Goal: Register for event/course

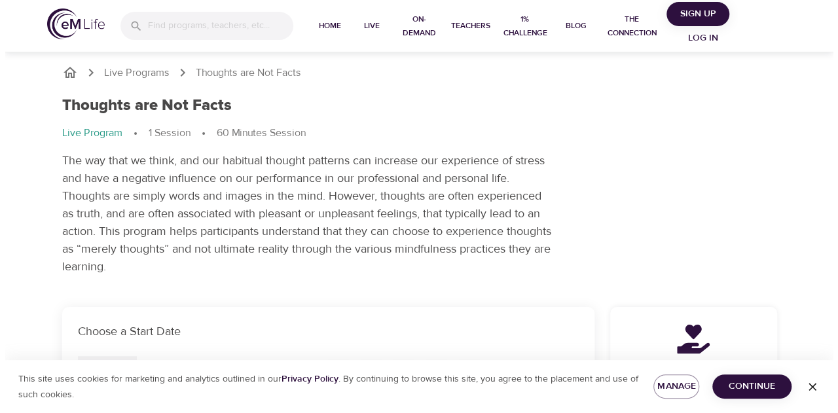
scroll to position [197, 0]
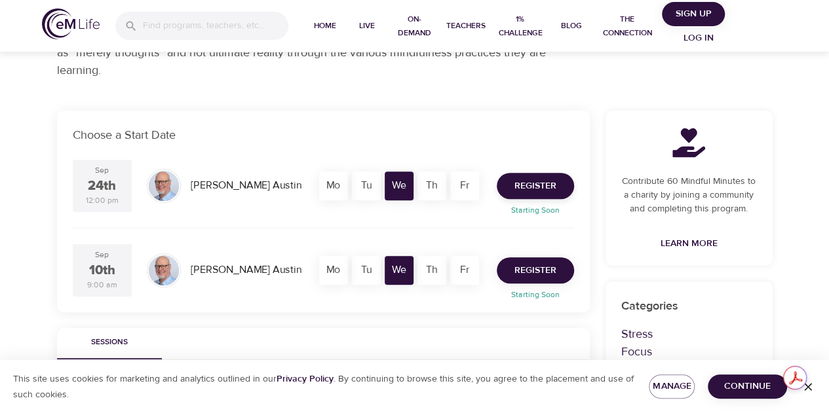
click at [541, 276] on span "Register" at bounding box center [535, 271] width 42 height 16
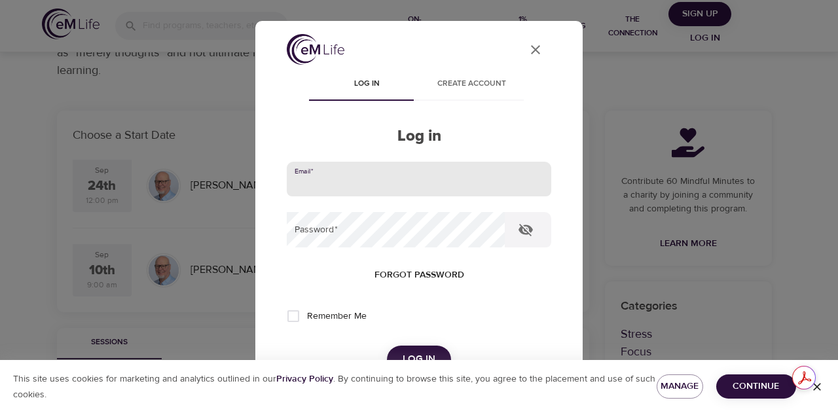
click at [453, 183] on input "email" at bounding box center [419, 179] width 265 height 35
click at [458, 145] on h2 "Log in" at bounding box center [419, 136] width 265 height 19
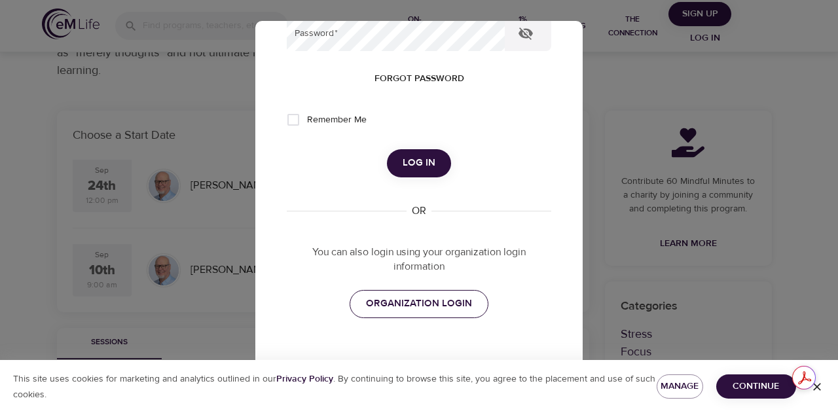
click at [419, 306] on span "ORGANIZATION LOGIN" at bounding box center [419, 303] width 106 height 17
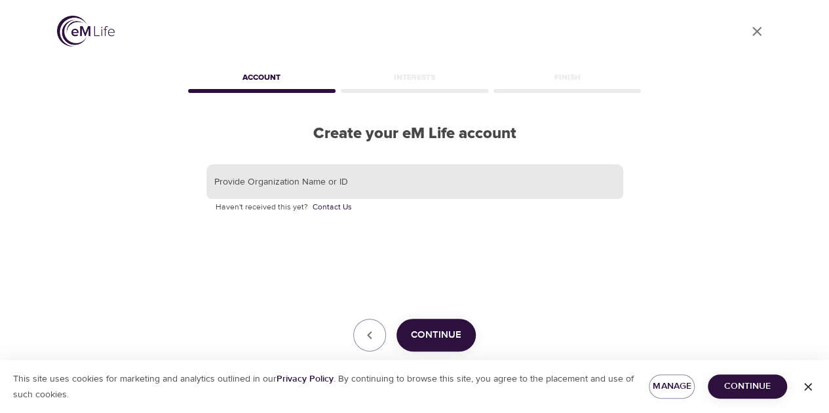
click at [296, 181] on input "text" at bounding box center [414, 181] width 417 height 35
click at [419, 350] on button "Continue" at bounding box center [435, 335] width 79 height 33
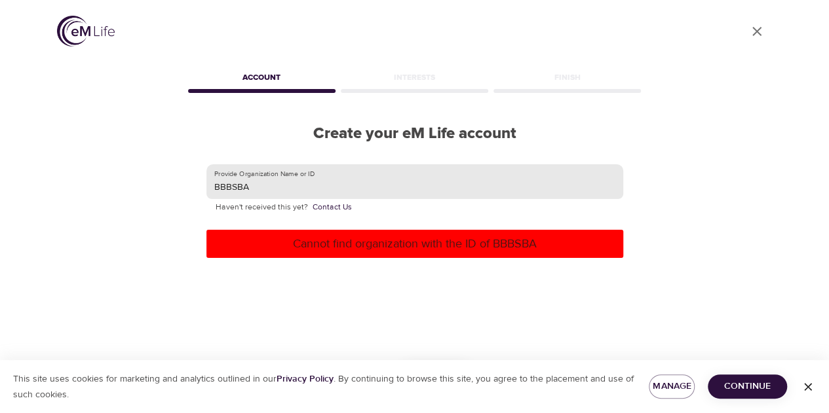
click at [292, 183] on input "BBBSBA" at bounding box center [414, 181] width 417 height 35
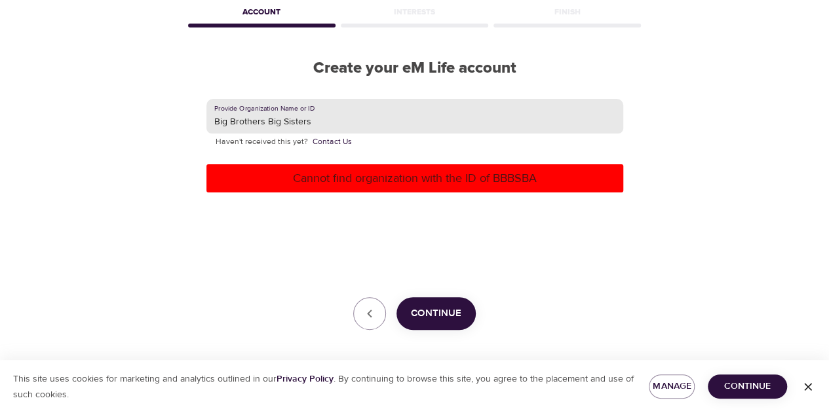
click at [450, 305] on span "Continue" at bounding box center [436, 313] width 50 height 17
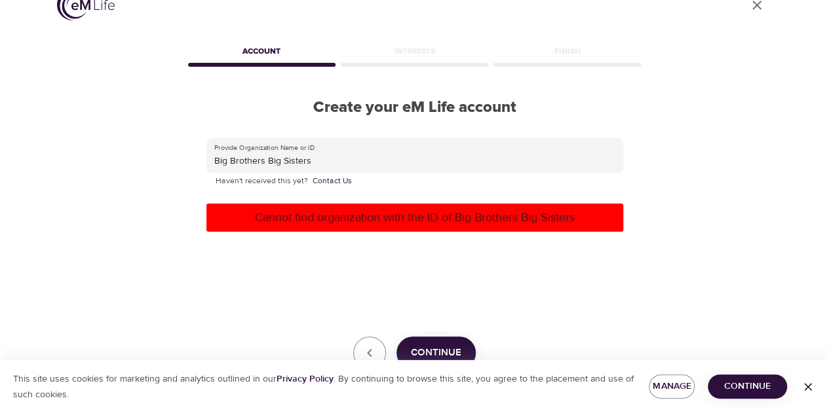
scroll to position [66, 0]
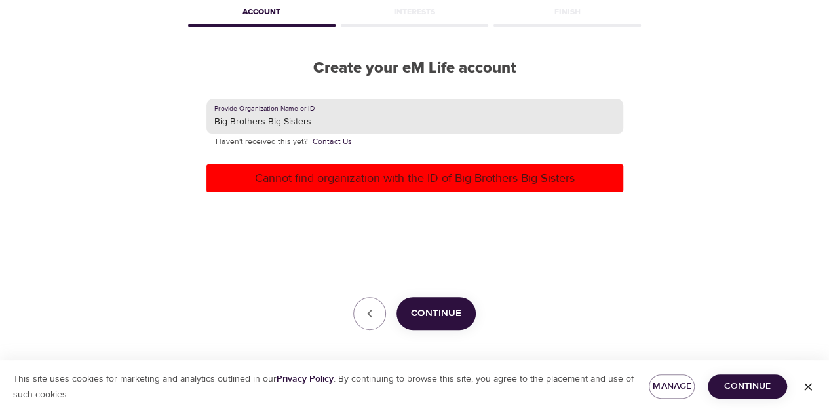
click at [329, 116] on input "Big Brothers Big Sisters" at bounding box center [414, 116] width 417 height 35
type input "B"
type input "BBBS"
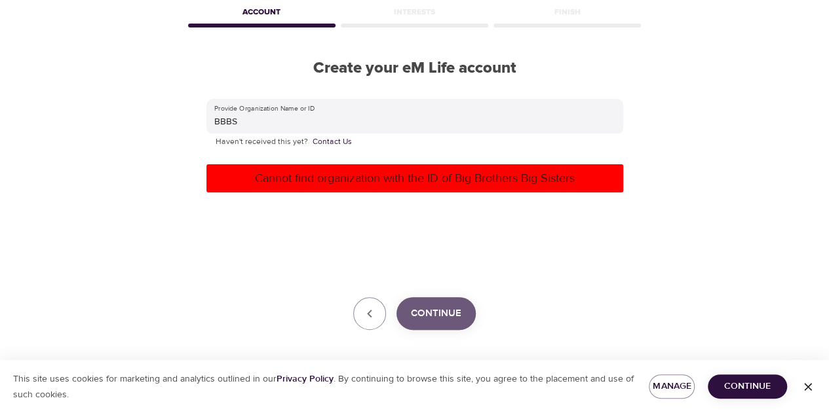
click at [424, 309] on span "Continue" at bounding box center [436, 313] width 50 height 17
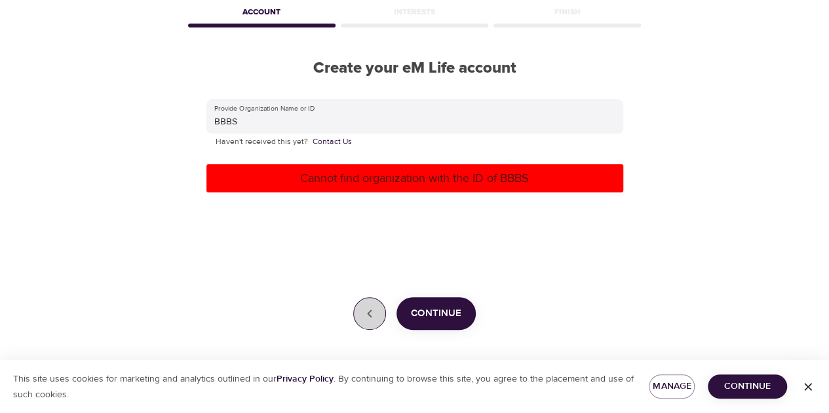
click at [370, 309] on icon "button" at bounding box center [370, 314] width 16 height 16
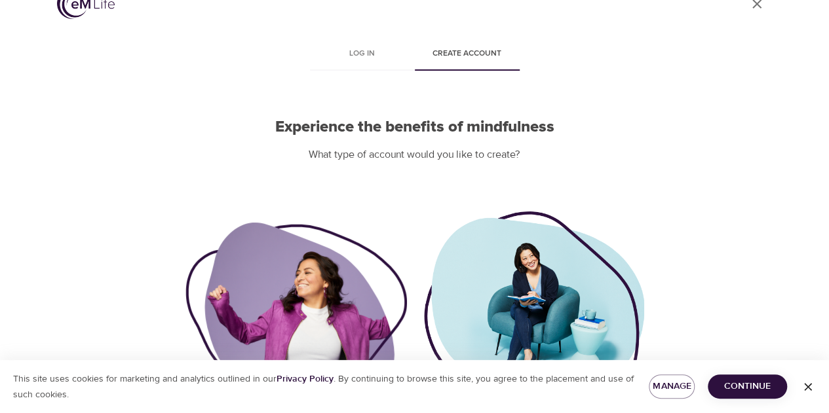
scroll to position [0, 0]
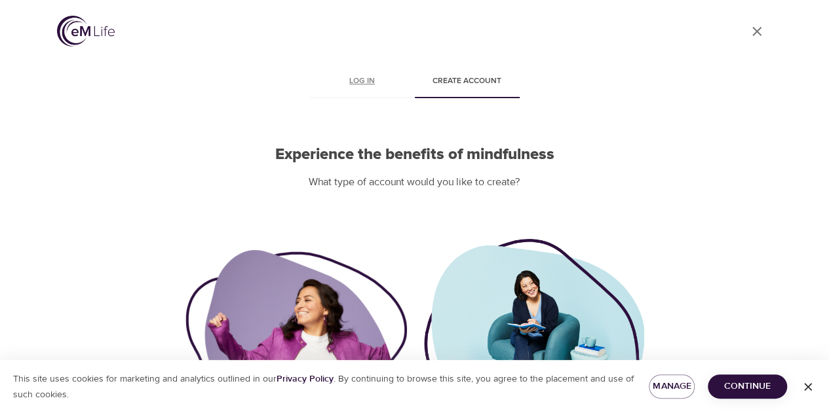
click at [395, 84] on span "Log in" at bounding box center [362, 82] width 89 height 14
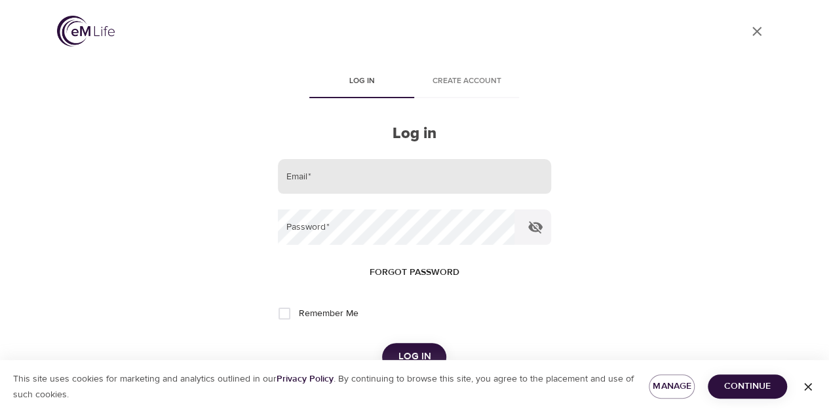
click at [377, 191] on input "email" at bounding box center [414, 176] width 272 height 35
click at [724, 66] on div "User Profile" at bounding box center [414, 33] width 715 height 67
